Goal: Find specific page/section: Find specific page/section

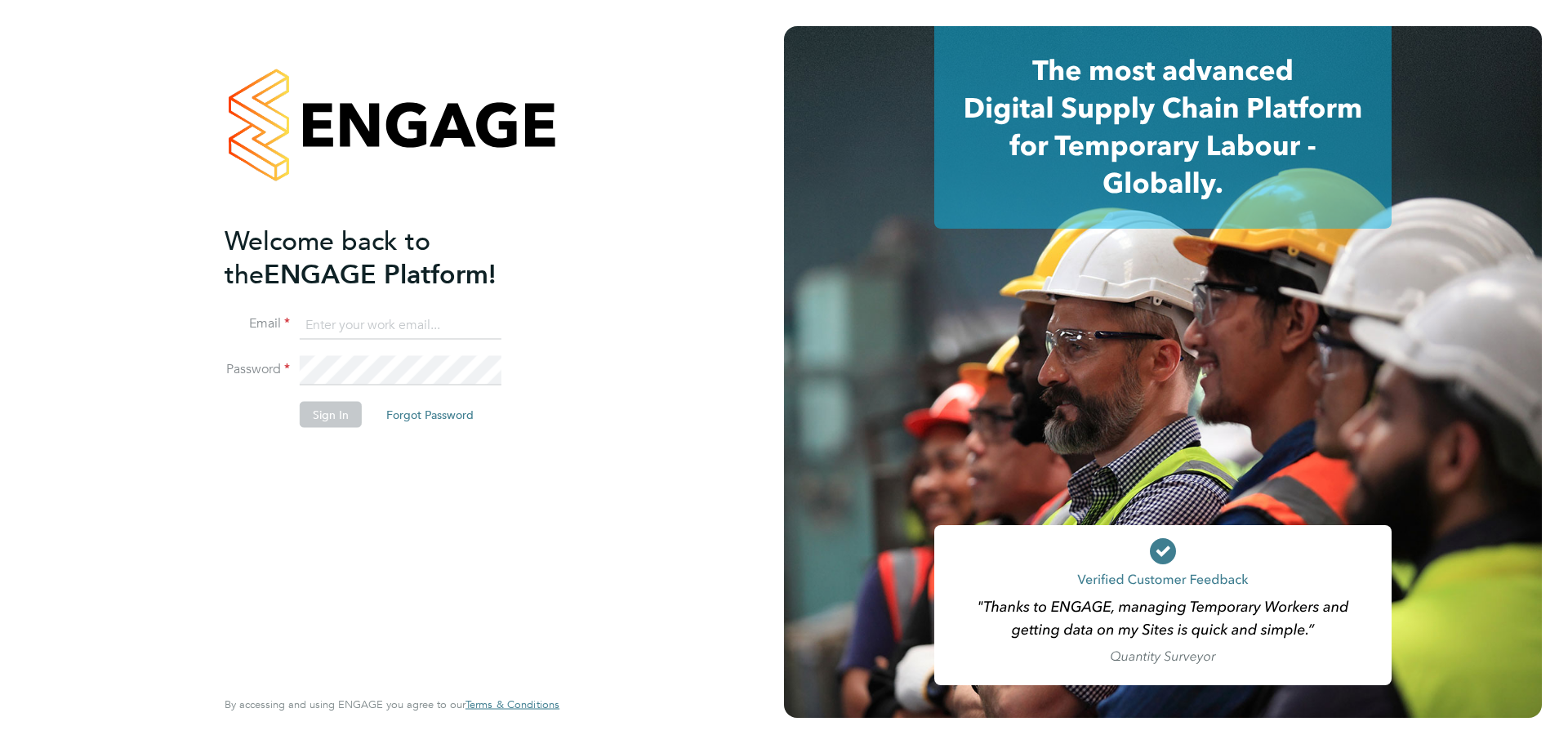
type input "claire.westley@uk.g4s.com"
click at [329, 420] on button "Sign In" at bounding box center [331, 416] width 62 height 27
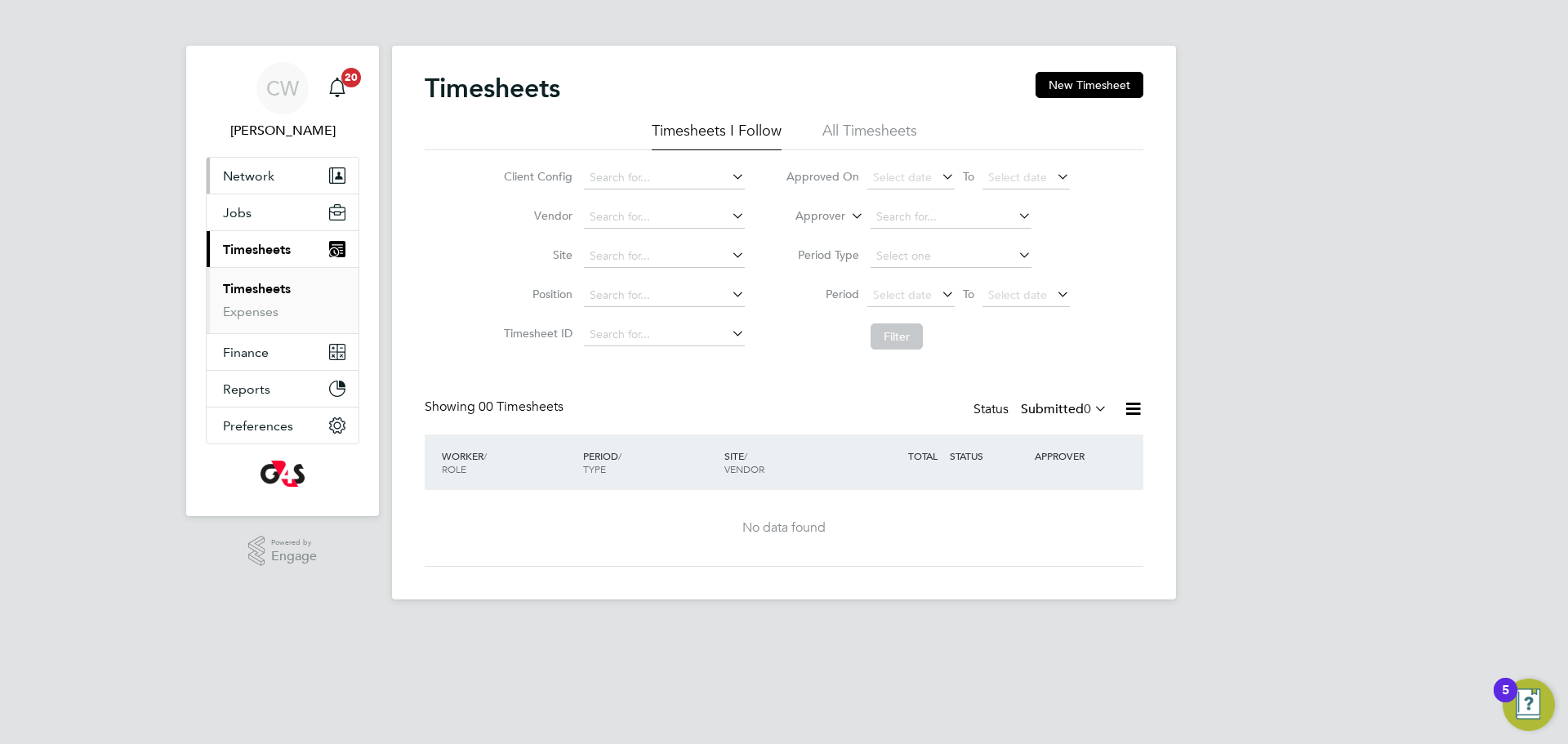
click at [251, 171] on span "Network" at bounding box center [249, 176] width 51 height 15
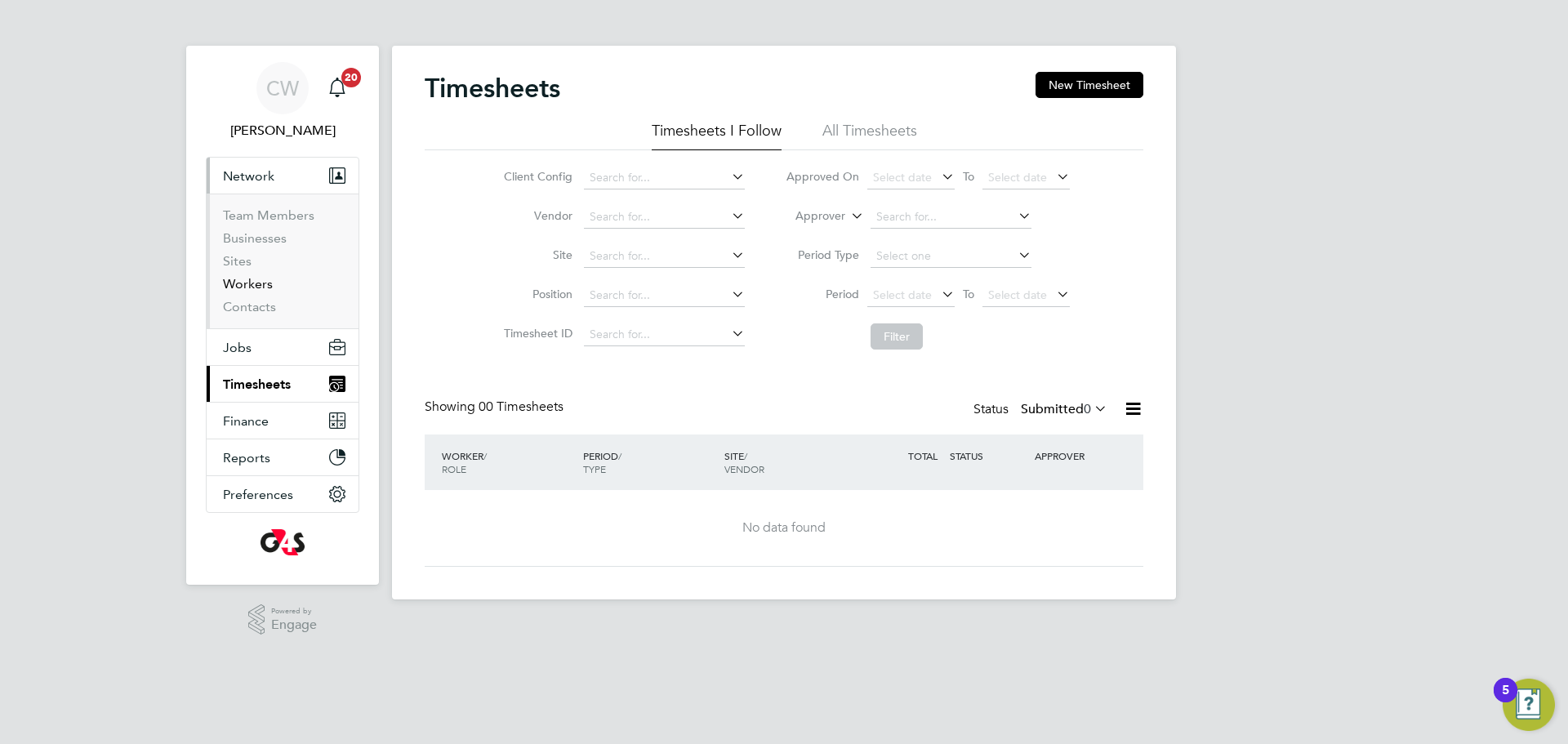
click at [242, 285] on link "Workers" at bounding box center [248, 284] width 50 height 15
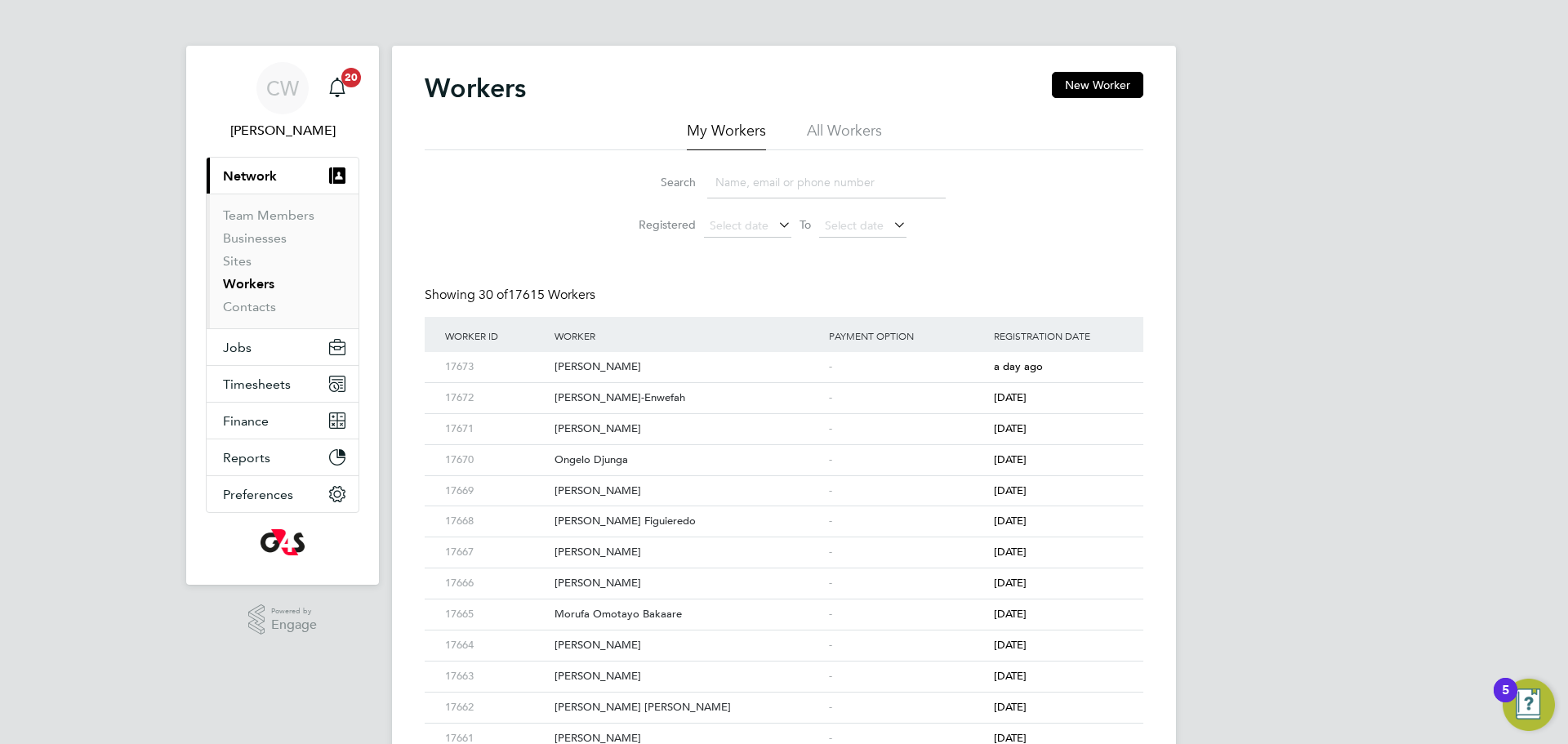
click at [796, 179] on input at bounding box center [826, 183] width 238 height 32
type input "green"
click at [608, 426] on div "[PERSON_NAME]" at bounding box center [688, 430] width 274 height 30
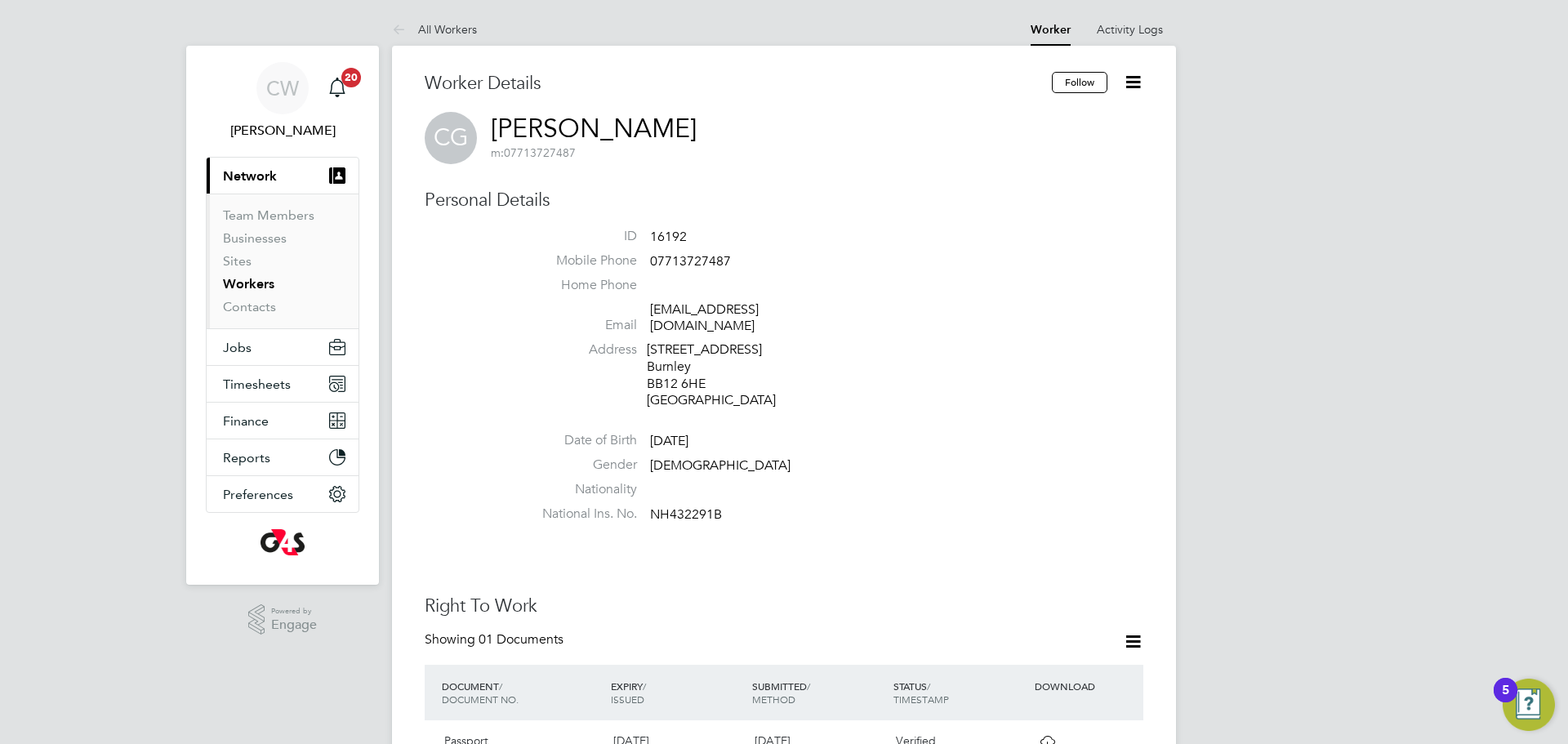
click at [1138, 77] on icon at bounding box center [1134, 82] width 21 height 21
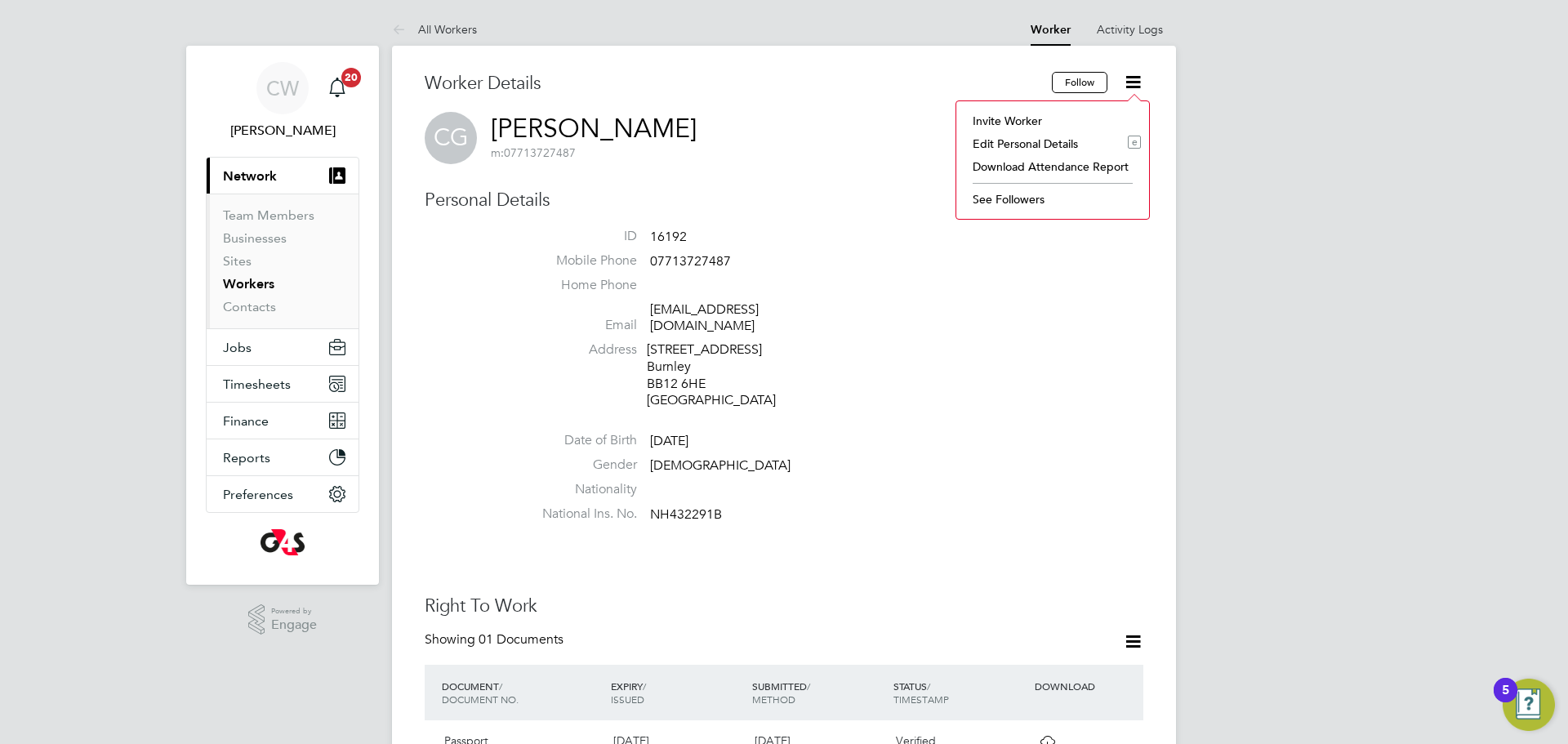
click at [825, 137] on div "CG [PERSON_NAME] m: 07713727487" at bounding box center [784, 137] width 718 height 52
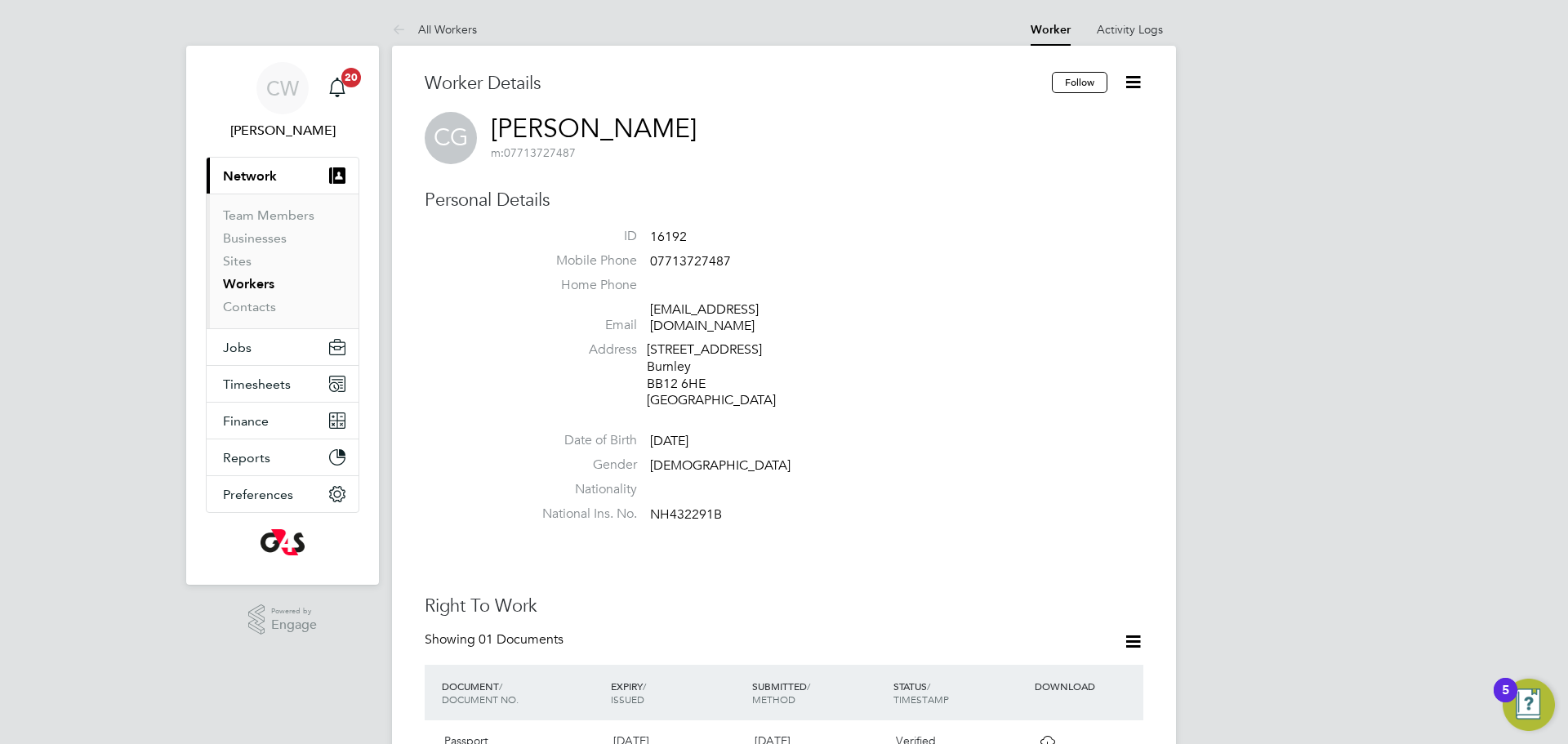
click at [508, 355] on div "Personal Details ID 16192 Mobile Phone 07713727487 Home Phone Email colin3112@m…" at bounding box center [784, 359] width 718 height 342
